Goal: Information Seeking & Learning: Learn about a topic

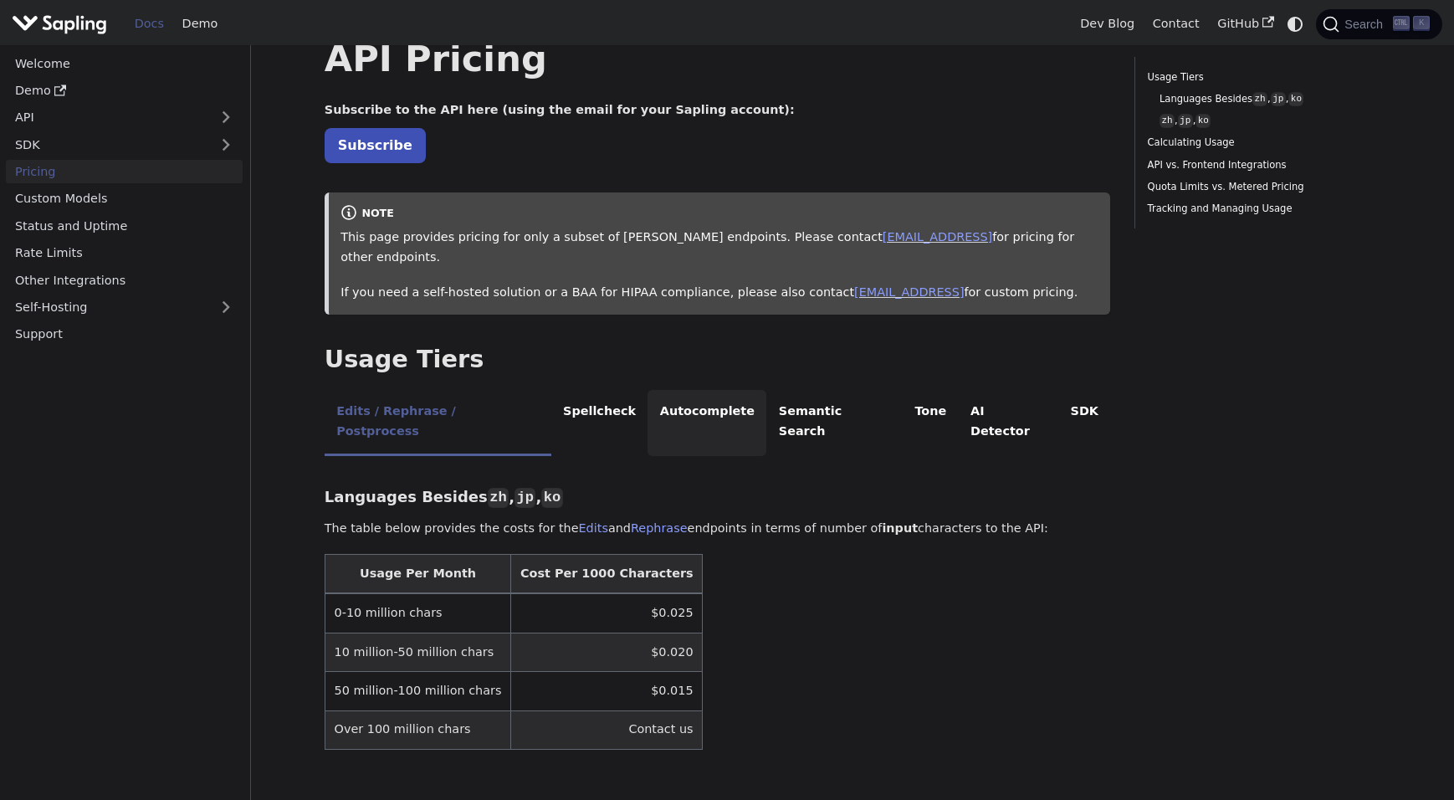
scroll to position [84, 0]
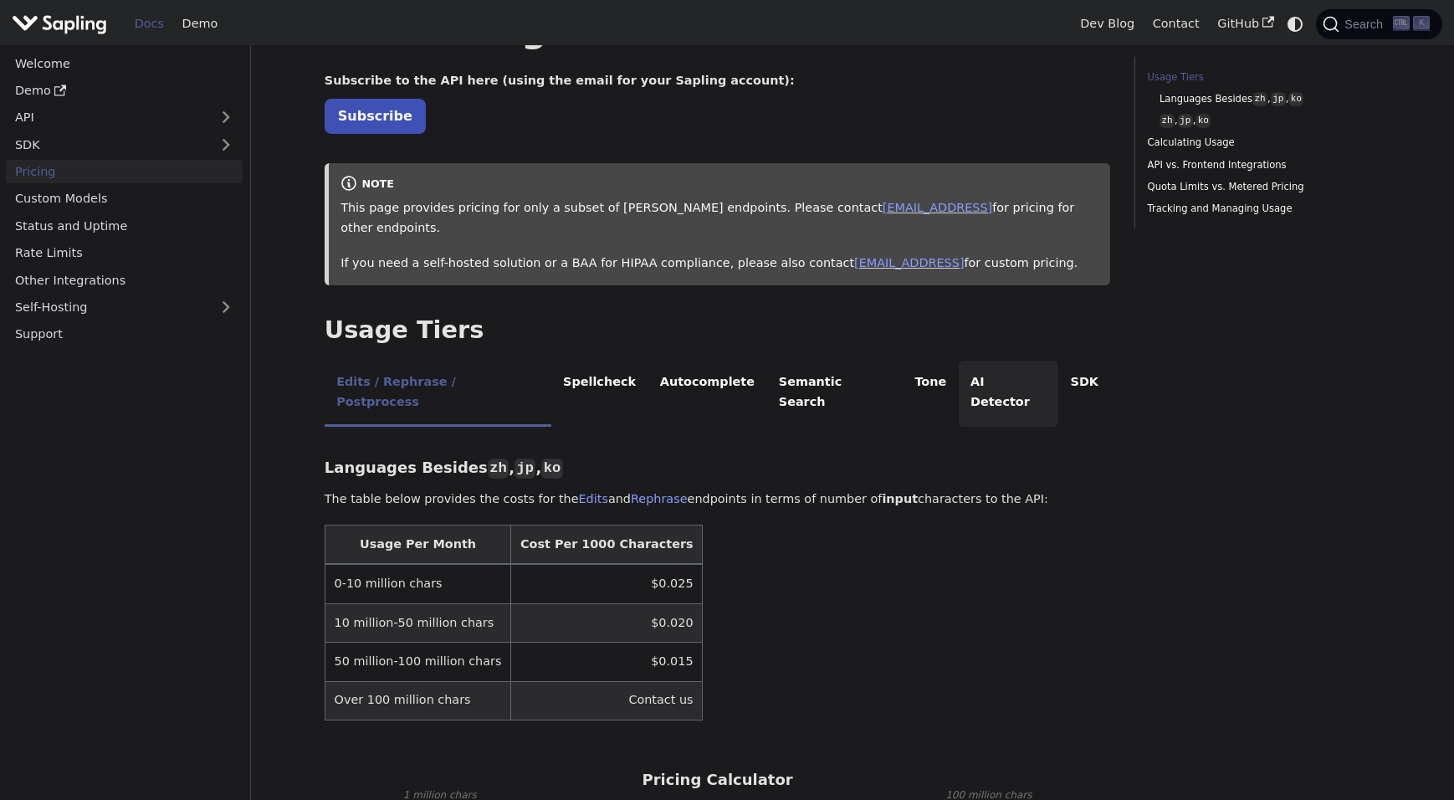
click at [959, 365] on li "AI Detector" at bounding box center [1009, 394] width 100 height 66
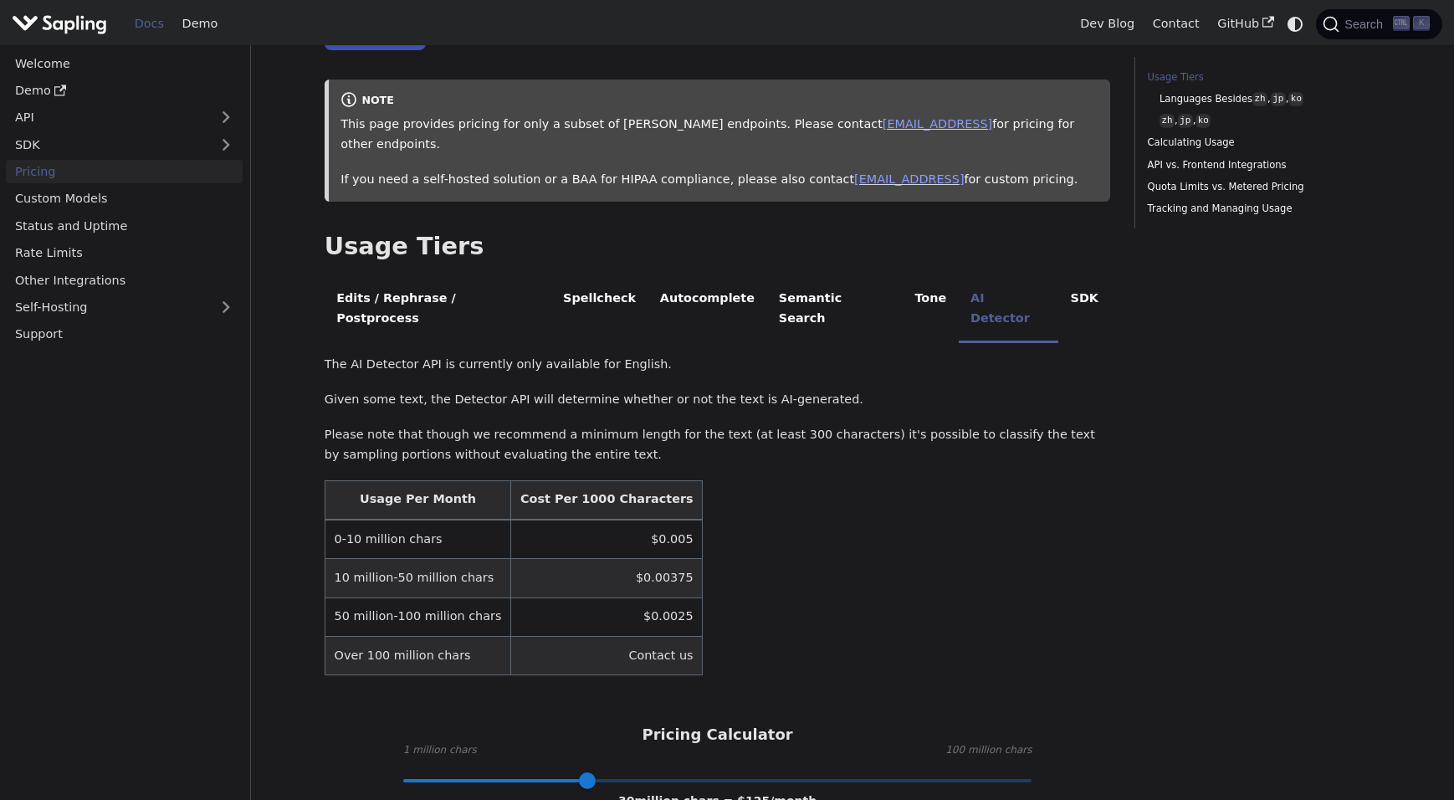
scroll to position [251, 0]
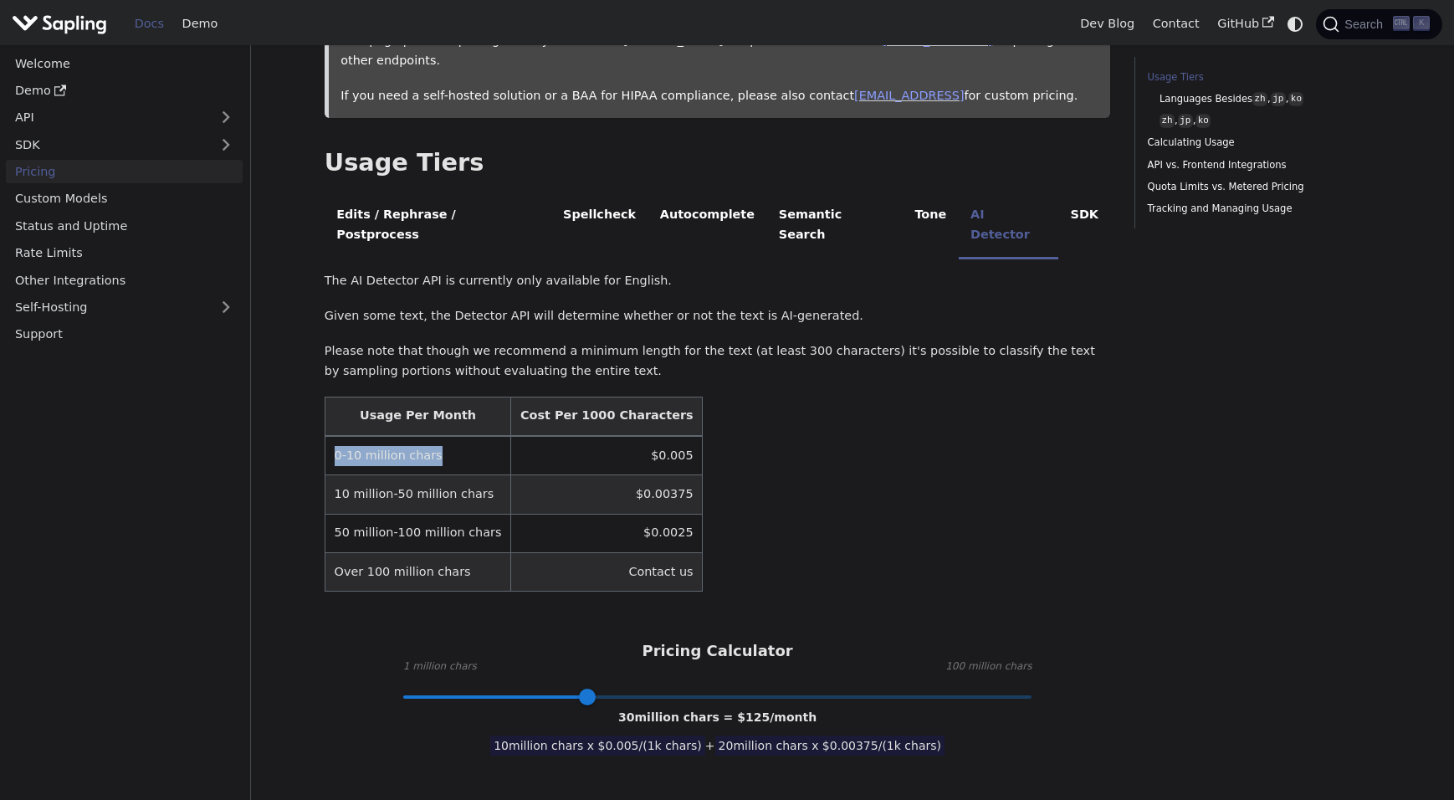
drag, startPoint x: 439, startPoint y: 416, endPoint x: 334, endPoint y: 412, distance: 105.5
click at [334, 436] on td "0-10 million chars" at bounding box center [418, 455] width 186 height 39
drag, startPoint x: 663, startPoint y: 415, endPoint x: 623, endPoint y: 412, distance: 39.4
click at [623, 436] on td "$0.005" at bounding box center [607, 455] width 192 height 39
drag, startPoint x: 435, startPoint y: 407, endPoint x: 312, endPoint y: 405, distance: 123.0
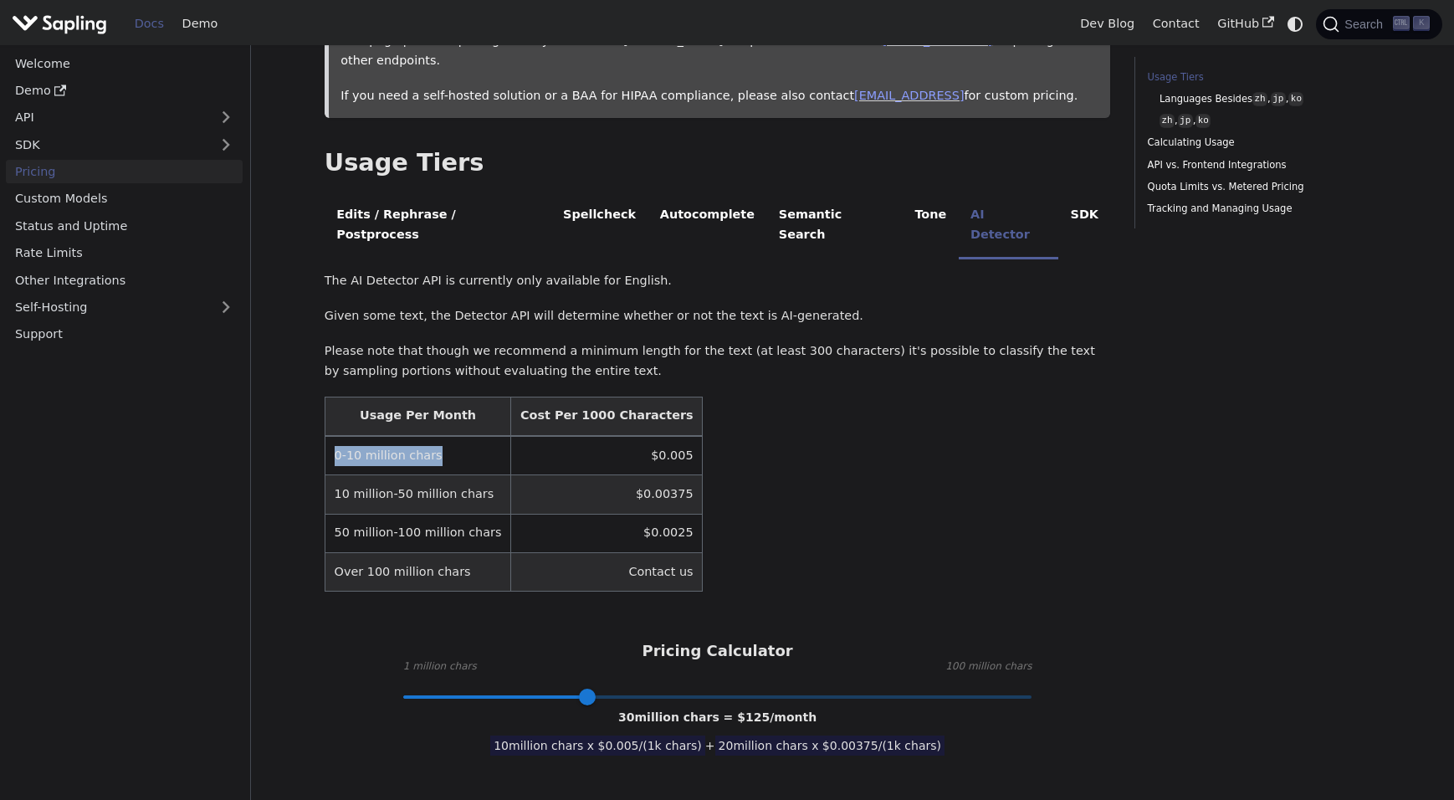
click at [312, 405] on div "Pricing On this page API Pricing Subscribe to the API here (using the email for…" at bounding box center [717, 777] width 810 height 1943
drag, startPoint x: 312, startPoint y: 405, endPoint x: 593, endPoint y: 427, distance: 282.0
click at [593, 436] on td "$0.005" at bounding box center [607, 455] width 192 height 39
drag, startPoint x: 660, startPoint y: 412, endPoint x: 602, endPoint y: 409, distance: 58.6
click at [602, 436] on td "$0.005" at bounding box center [607, 455] width 192 height 39
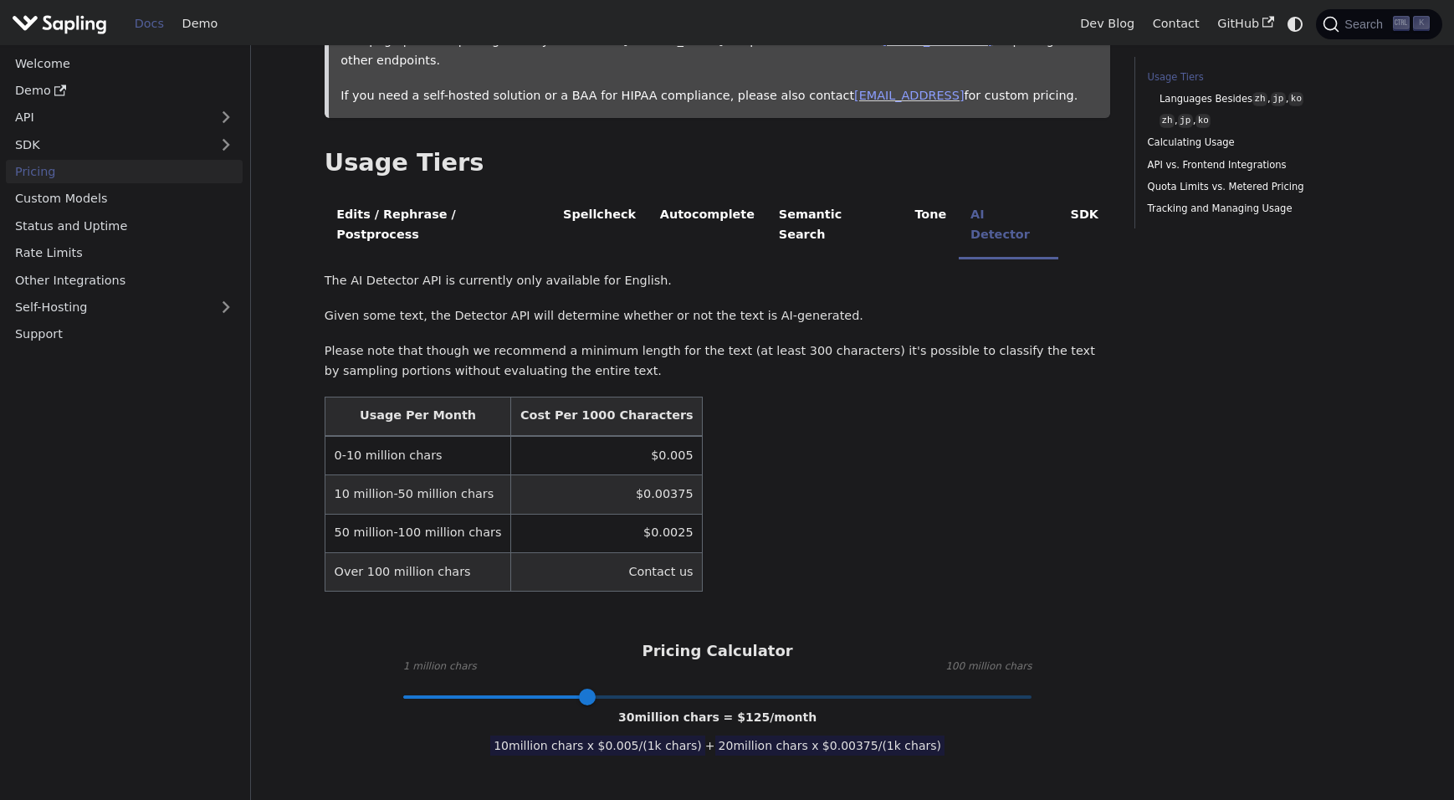
click at [423, 436] on td "0-10 million chars" at bounding box center [418, 455] width 186 height 39
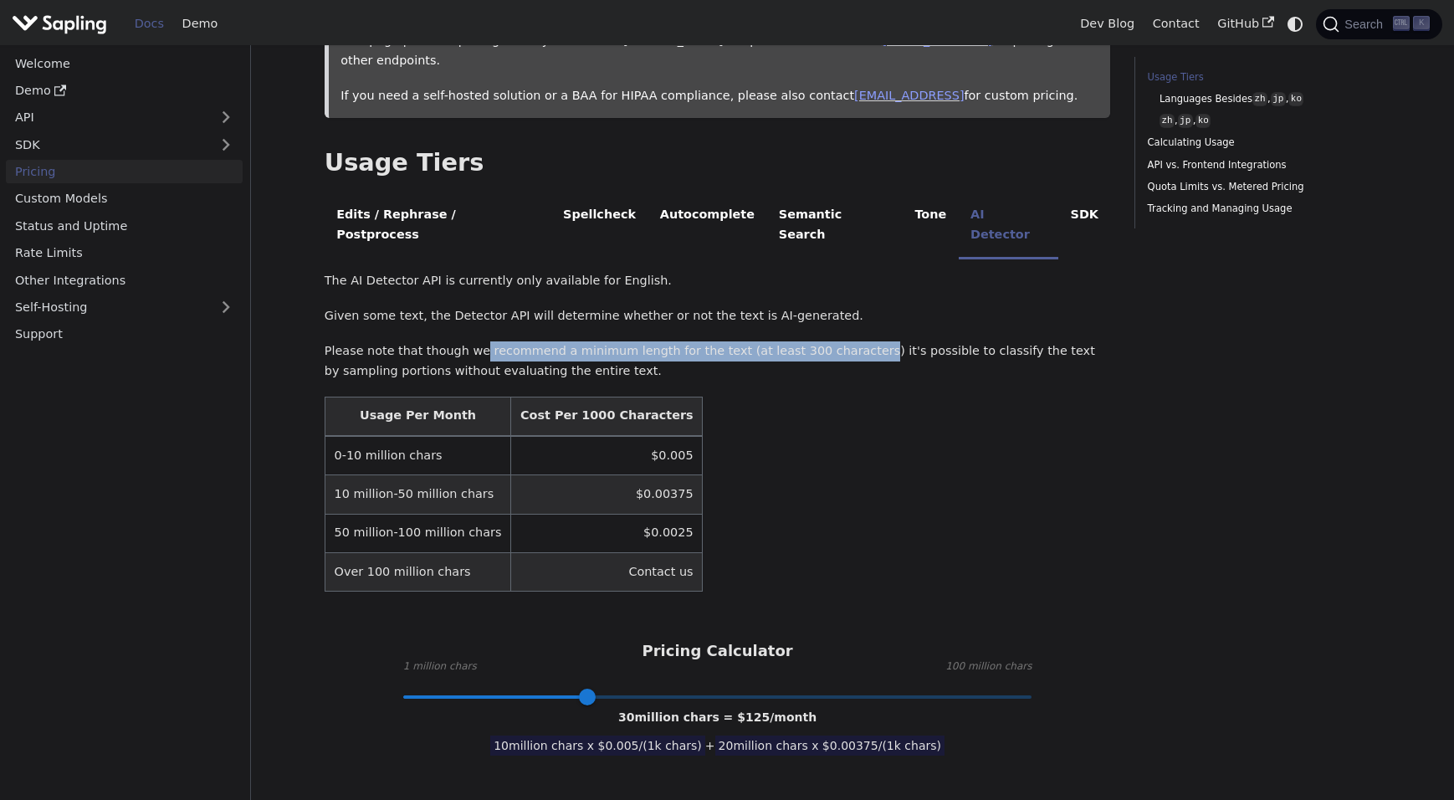
drag, startPoint x: 482, startPoint y: 308, endPoint x: 870, endPoint y: 315, distance: 388.3
click at [870, 341] on p "Please note that though we recommend a minimum length for the text (at least 30…" at bounding box center [718, 361] width 786 height 40
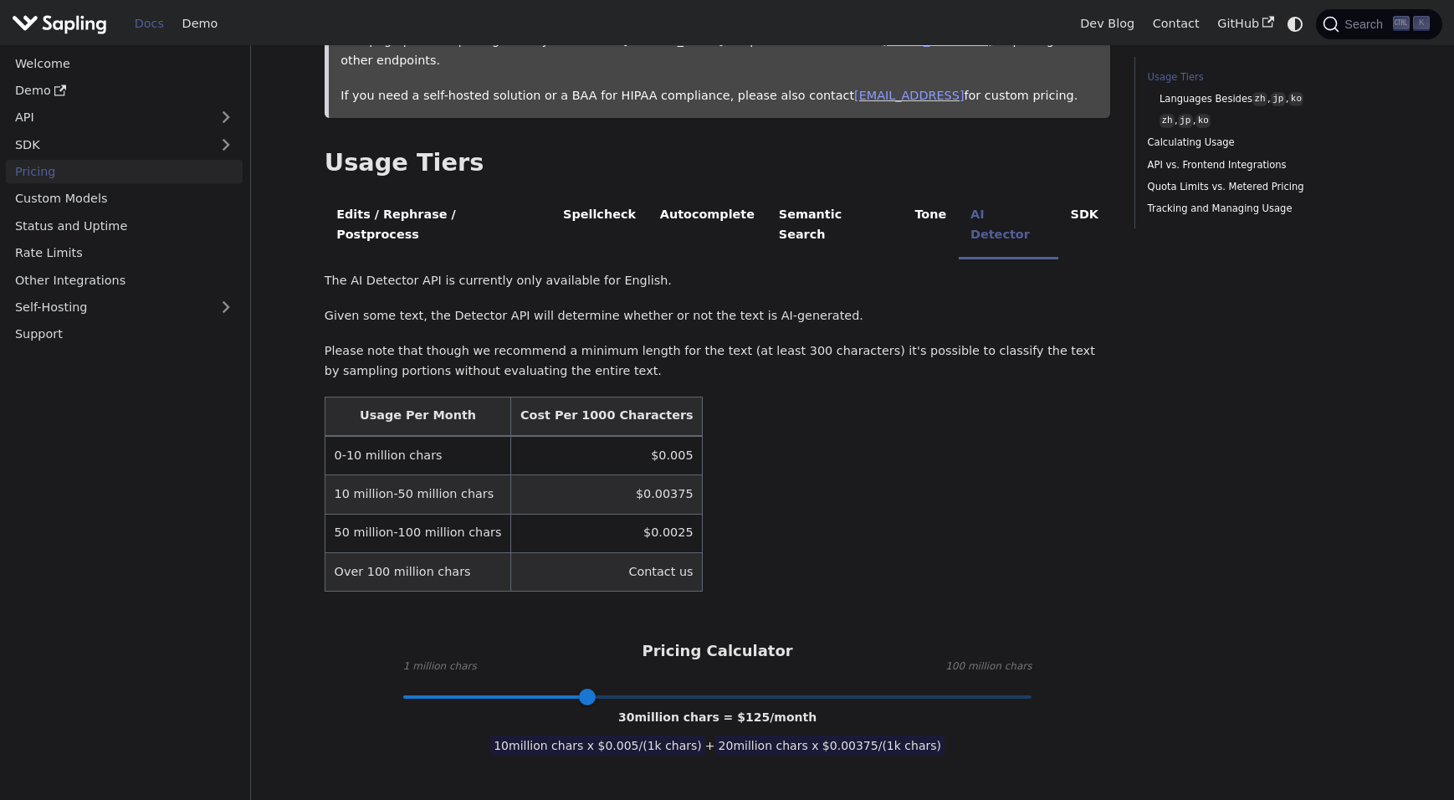
drag, startPoint x: 870, startPoint y: 315, endPoint x: 828, endPoint y: 329, distance: 43.9
click at [828, 341] on p "Please note that though we recommend a minimum length for the text (at least 30…" at bounding box center [718, 361] width 786 height 40
drag, startPoint x: 802, startPoint y: 307, endPoint x: 783, endPoint y: 310, distance: 18.7
click at [783, 341] on p "Please note that though we recommend a minimum length for the text (at least 30…" at bounding box center [718, 361] width 786 height 40
drag, startPoint x: 783, startPoint y: 310, endPoint x: 814, endPoint y: 378, distance: 74.5
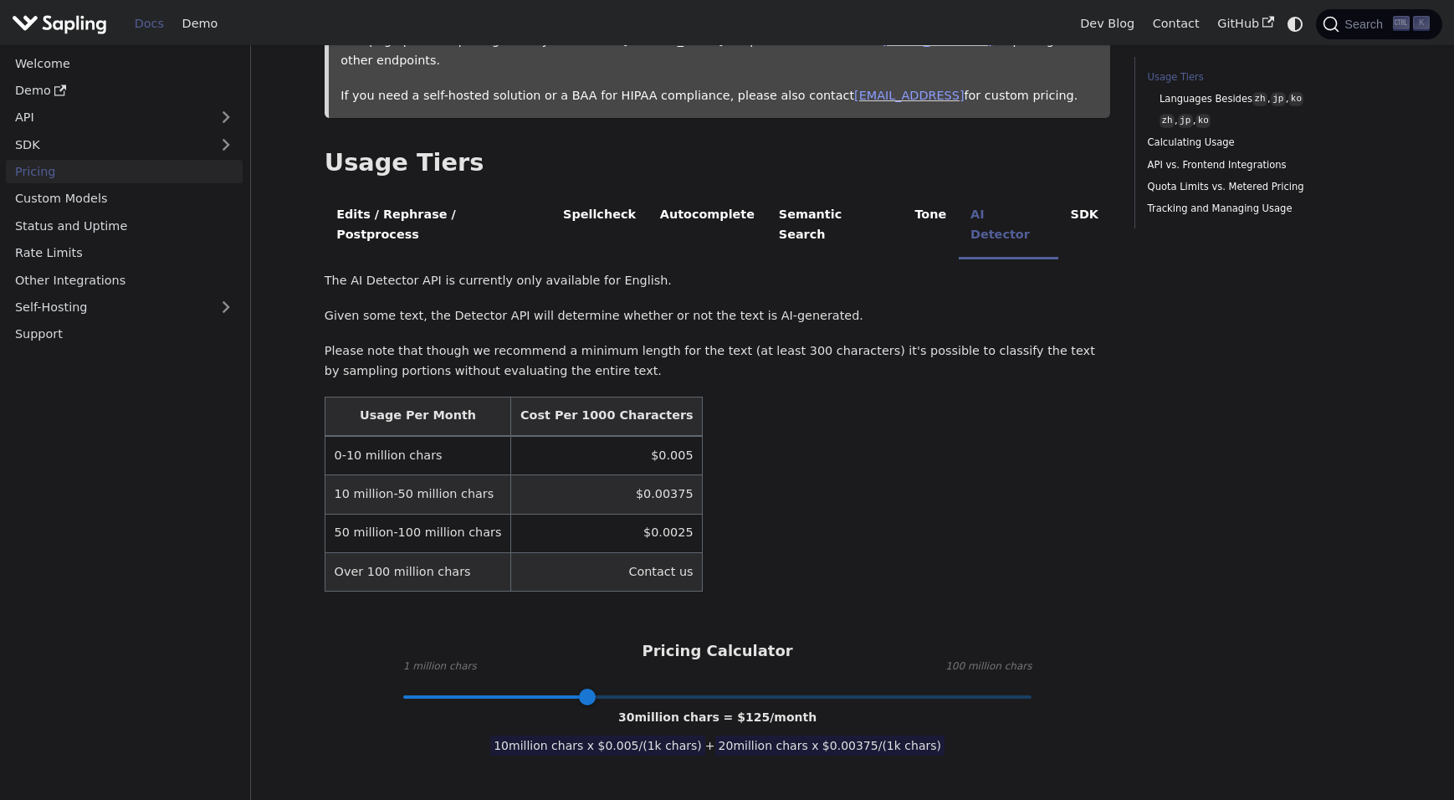
click at [814, 397] on table "Usage Per Month Cost Per 1000 Characters 0-10 million chars $0.005 10 million-5…" at bounding box center [718, 495] width 786 height 196
type input "45"
drag, startPoint x: 594, startPoint y: 662, endPoint x: 683, endPoint y: 659, distance: 88.7
click at [683, 689] on span at bounding box center [682, 697] width 17 height 17
drag, startPoint x: 774, startPoint y: 673, endPoint x: 724, endPoint y: 683, distance: 51.2
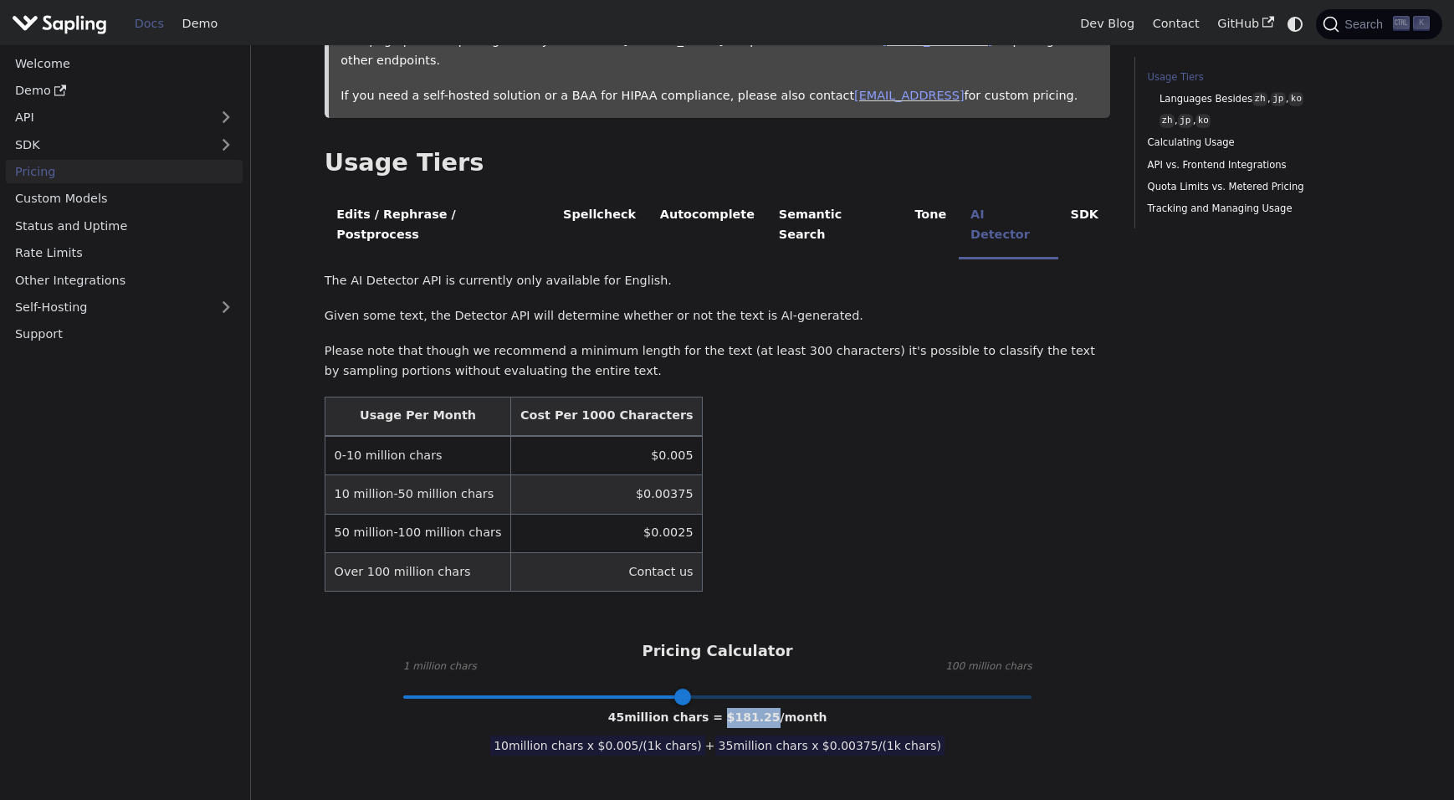
click at [724, 710] on span "45 million chars = $ 181.25 /month" at bounding box center [717, 716] width 219 height 13
drag, startPoint x: 724, startPoint y: 683, endPoint x: 779, endPoint y: 697, distance: 57.0
click at [779, 735] on span "35 million chars x $ 0.00375 /(1k chars)" at bounding box center [829, 745] width 229 height 20
drag, startPoint x: 768, startPoint y: 680, endPoint x: 727, endPoint y: 669, distance: 42.4
click at [727, 708] on div "45 million chars = $ 181.25 /month" at bounding box center [717, 718] width 219 height 20
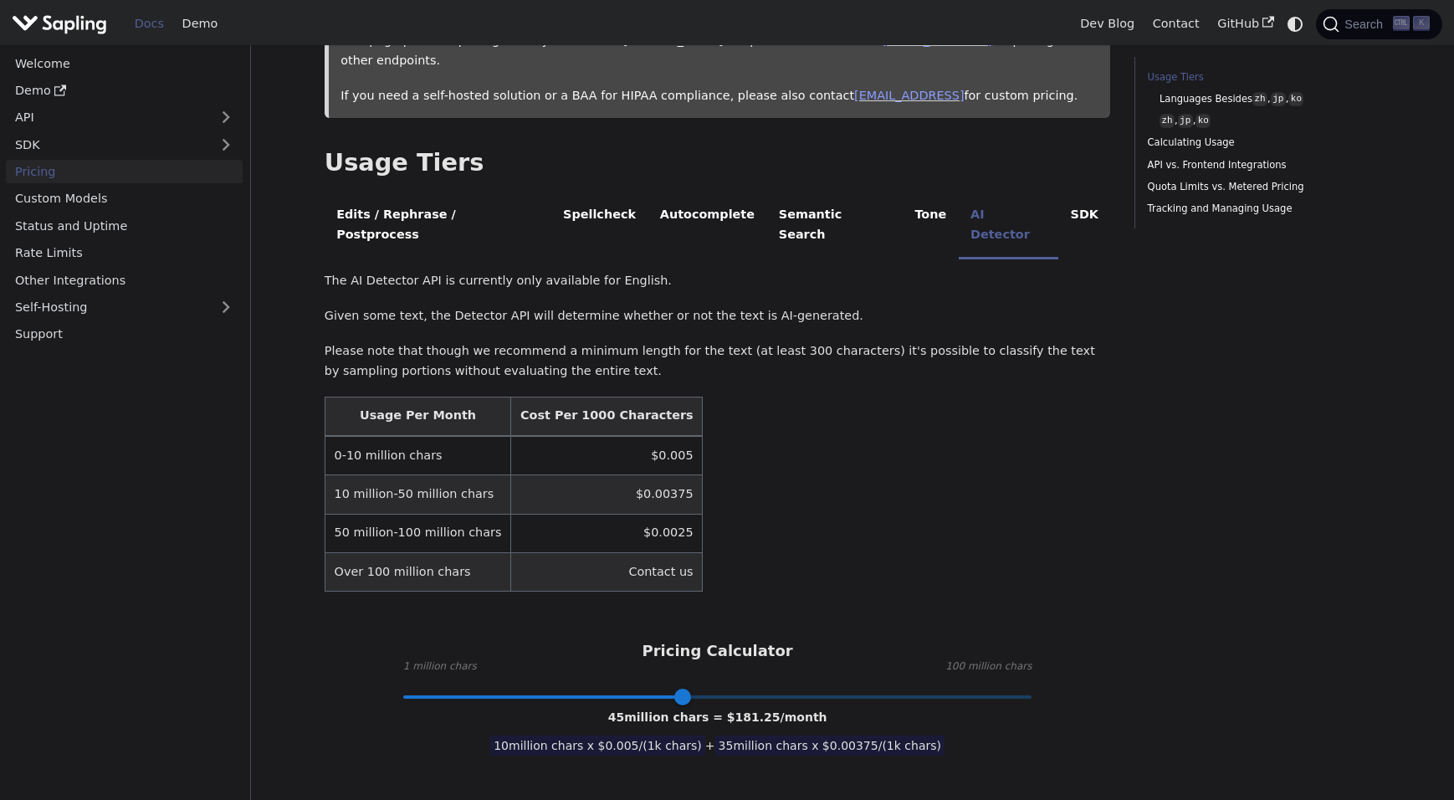
drag, startPoint x: 727, startPoint y: 669, endPoint x: 748, endPoint y: 702, distance: 38.8
click at [748, 735] on span "35 million chars x $ 0.00375 /(1k chars)" at bounding box center [829, 745] width 229 height 20
drag, startPoint x: 771, startPoint y: 674, endPoint x: 733, endPoint y: 673, distance: 37.7
click at [733, 710] on span "45 million chars = $ 181.25 /month" at bounding box center [717, 716] width 219 height 13
drag, startPoint x: 733, startPoint y: 673, endPoint x: 893, endPoint y: 498, distance: 236.9
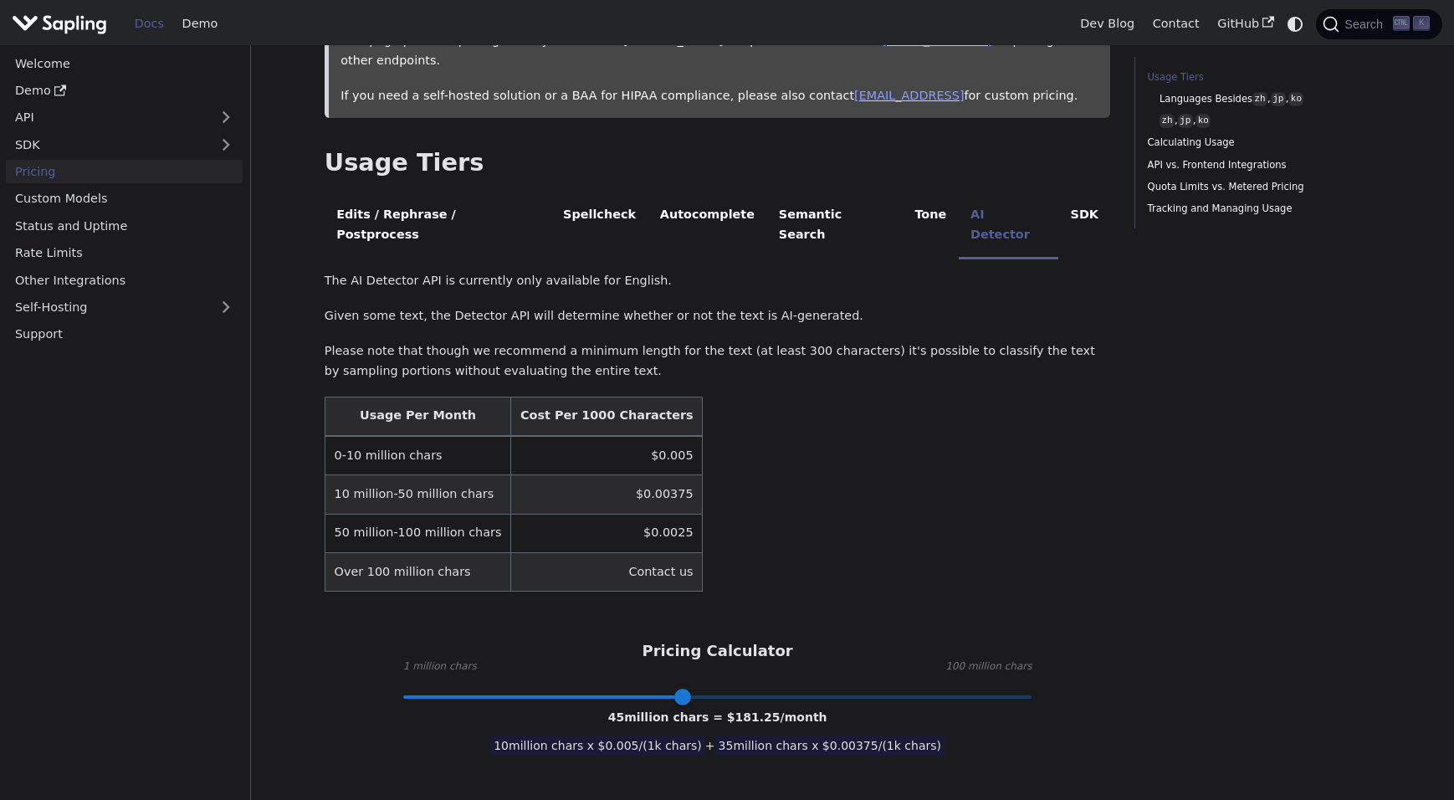
click at [893, 498] on table "Usage Per Month Cost Per 1000 Characters 0-10 million chars $0.005 10 million-5…" at bounding box center [718, 495] width 786 height 196
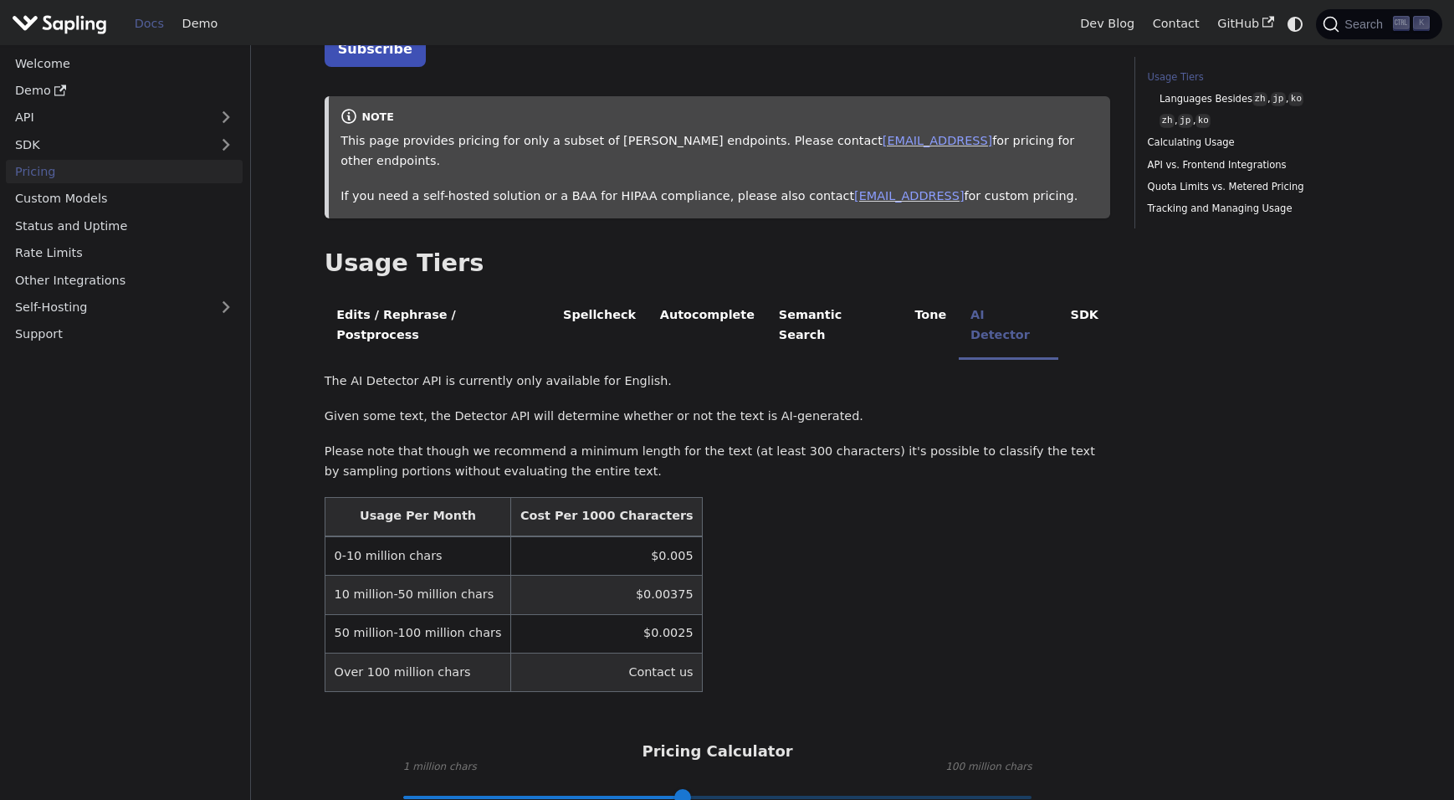
scroll to position [167, 0]
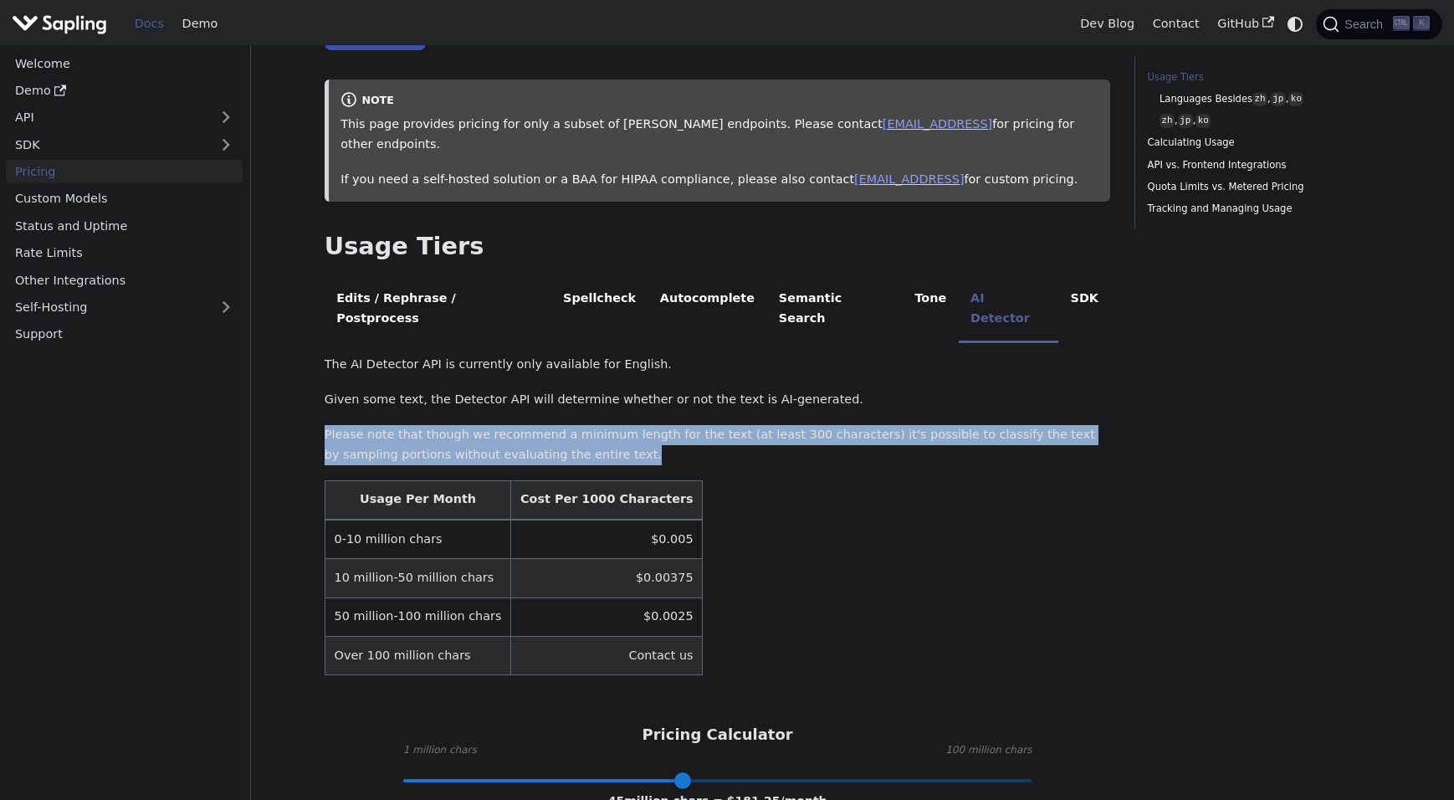
drag, startPoint x: 649, startPoint y: 409, endPoint x: 289, endPoint y: 386, distance: 361.4
drag, startPoint x: 289, startPoint y: 386, endPoint x: 408, endPoint y: 392, distance: 119.8
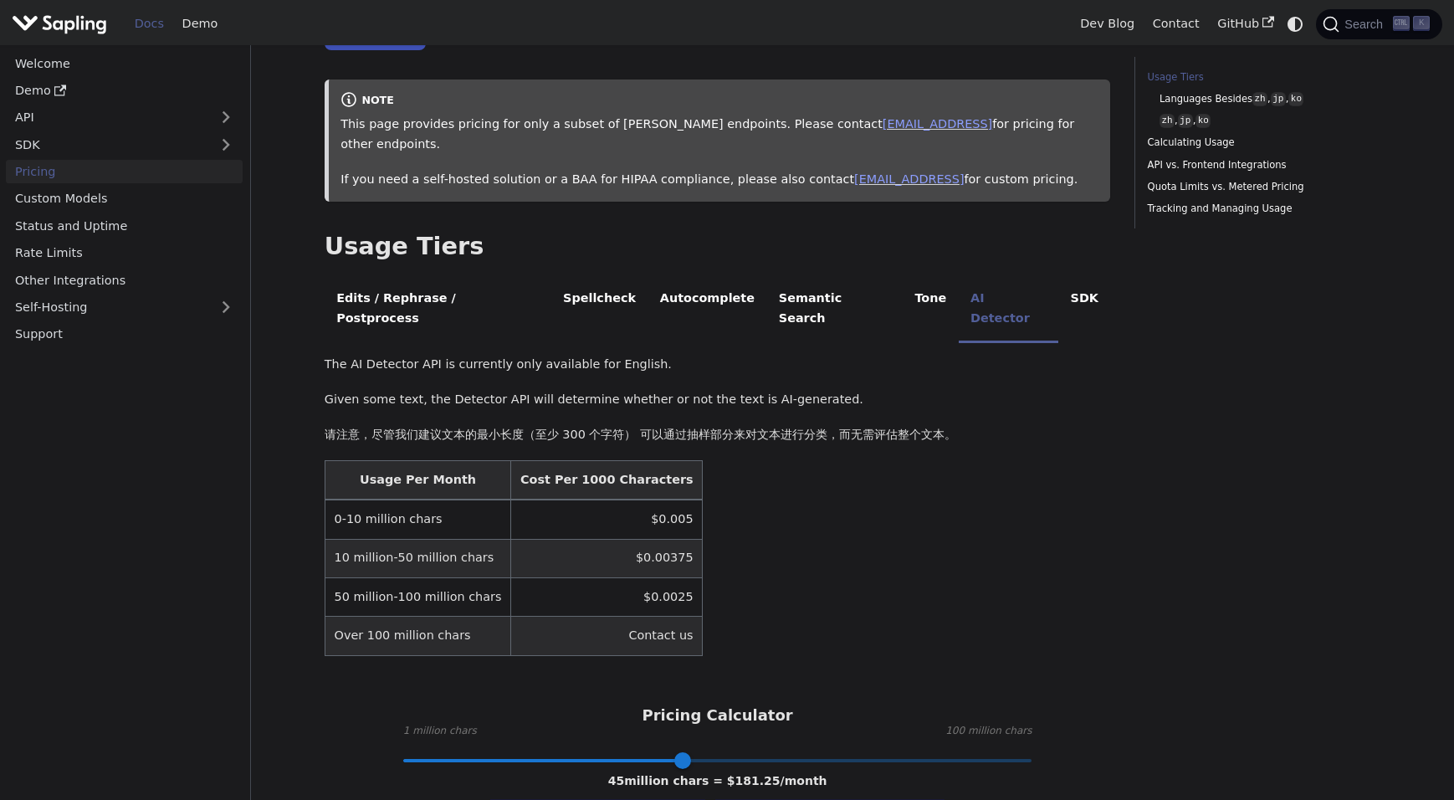
click at [1008, 473] on table "Usage Per Month Cost Per 1000 Characters 0-10 million chars $0.005 10 million-5…" at bounding box center [718, 558] width 786 height 196
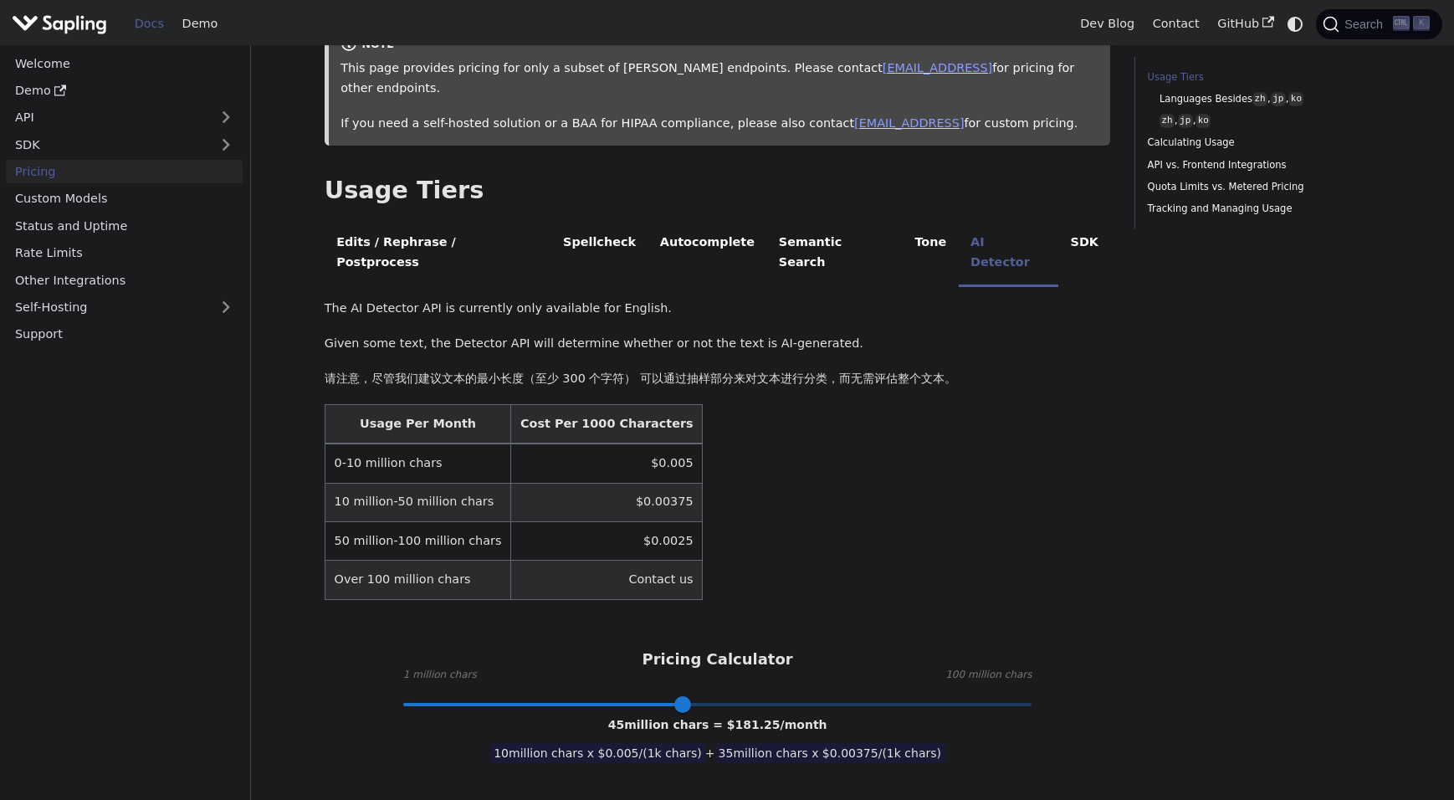
scroll to position [251, 0]
